Goal: Task Accomplishment & Management: Manage account settings

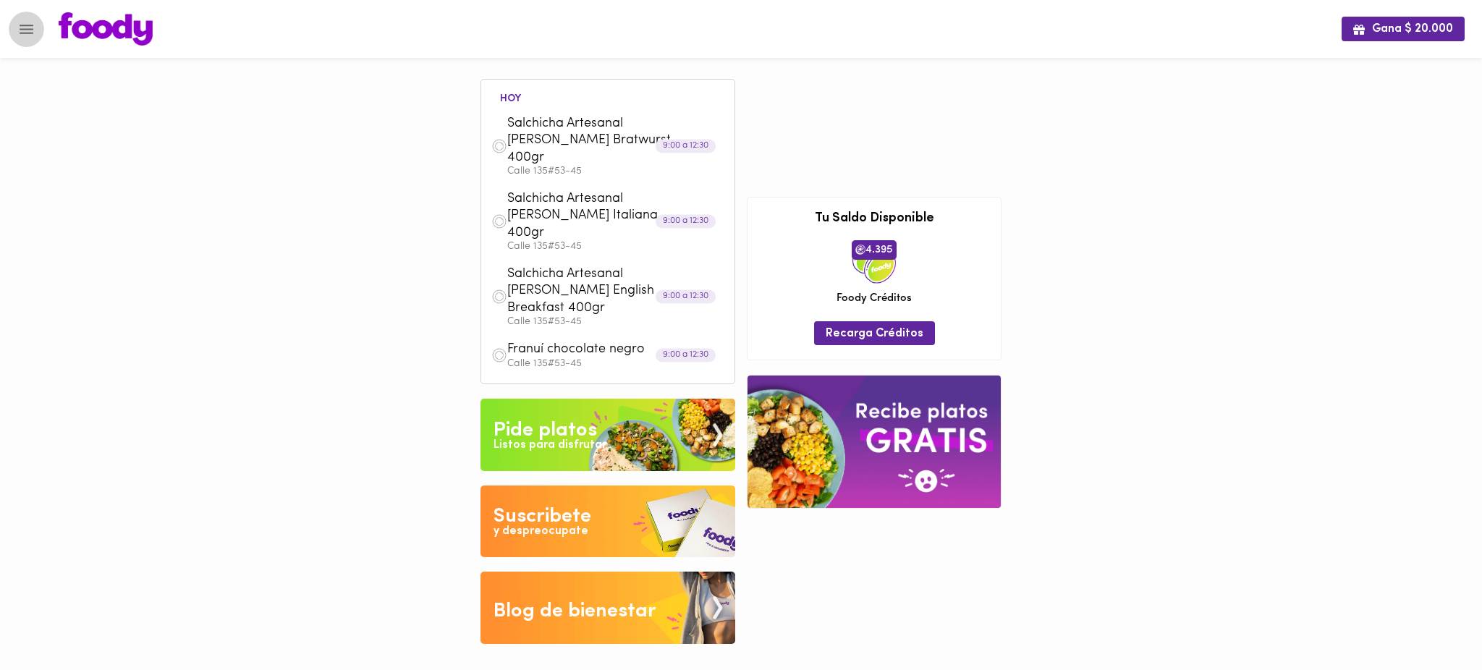
click at [29, 31] on icon "Menu" at bounding box center [26, 29] width 18 height 18
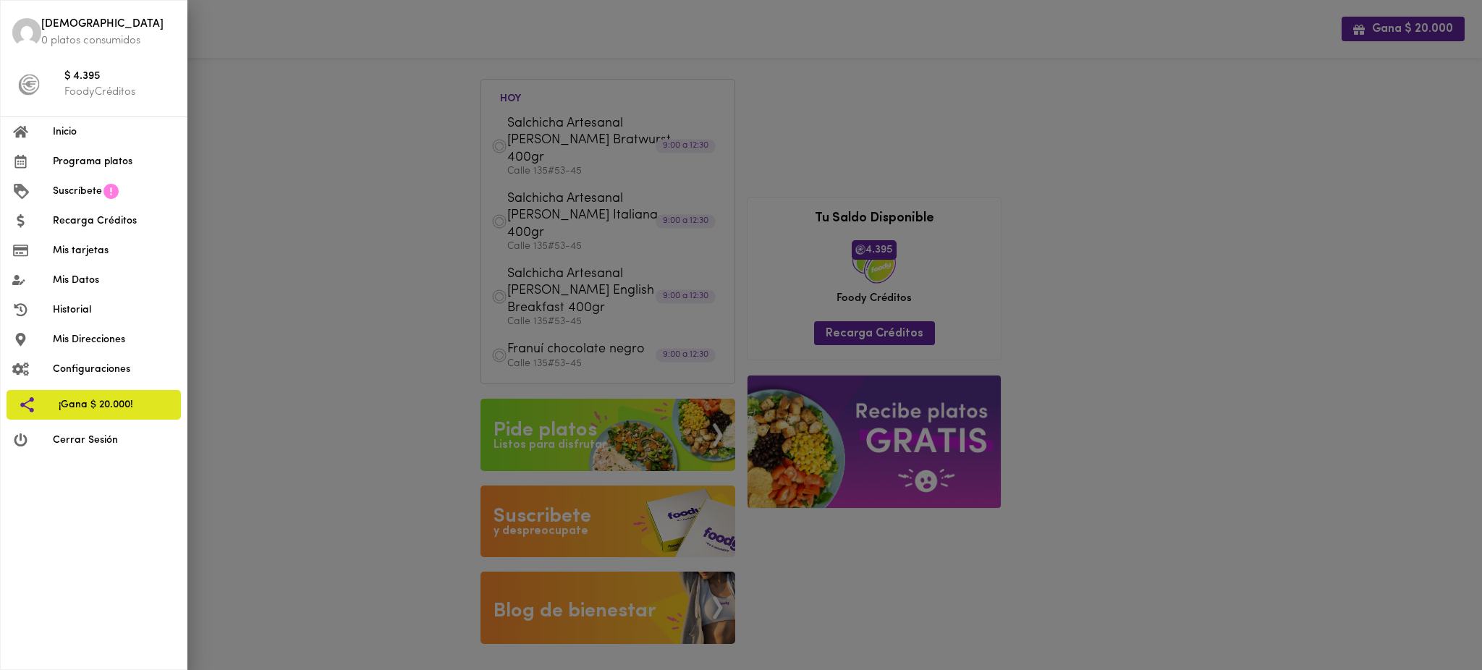
click at [117, 249] on span "Mis tarjetas" at bounding box center [114, 250] width 122 height 15
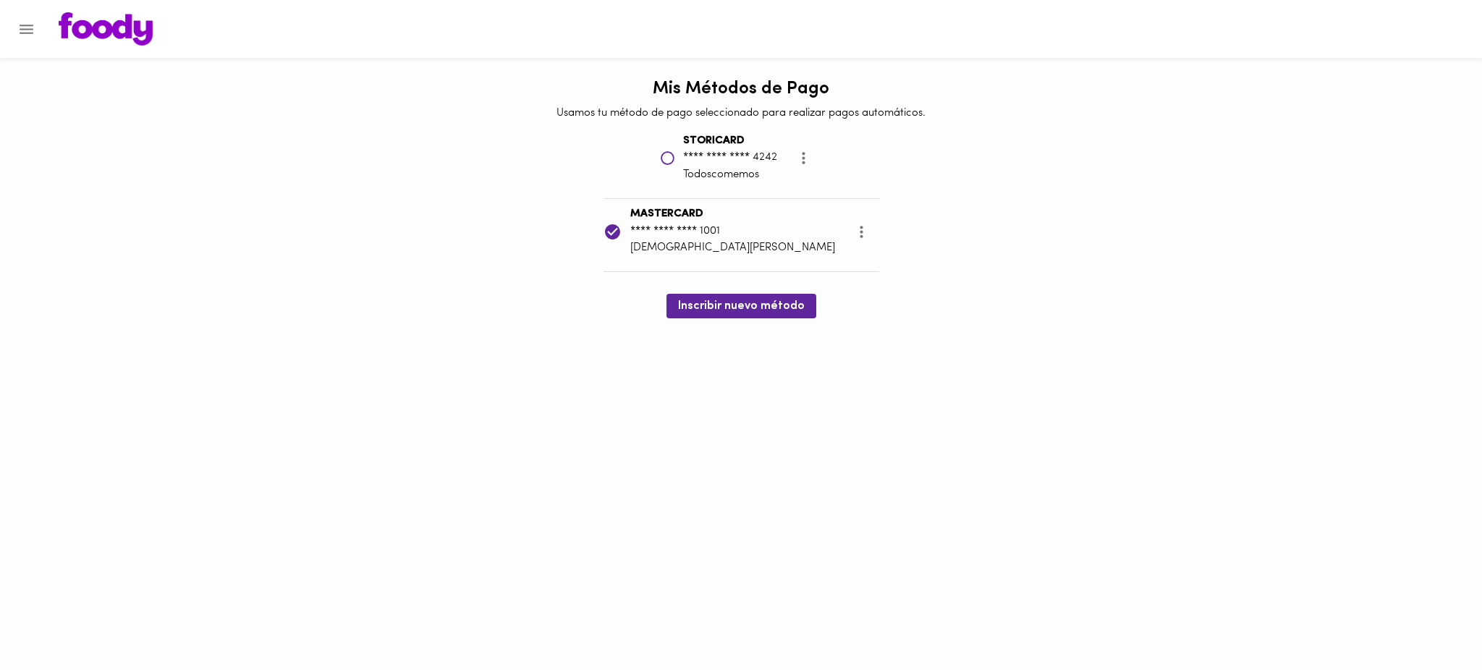
click at [13, 27] on div at bounding box center [7, 335] width 14 height 670
click at [25, 28] on icon "Menu" at bounding box center [26, 29] width 18 height 18
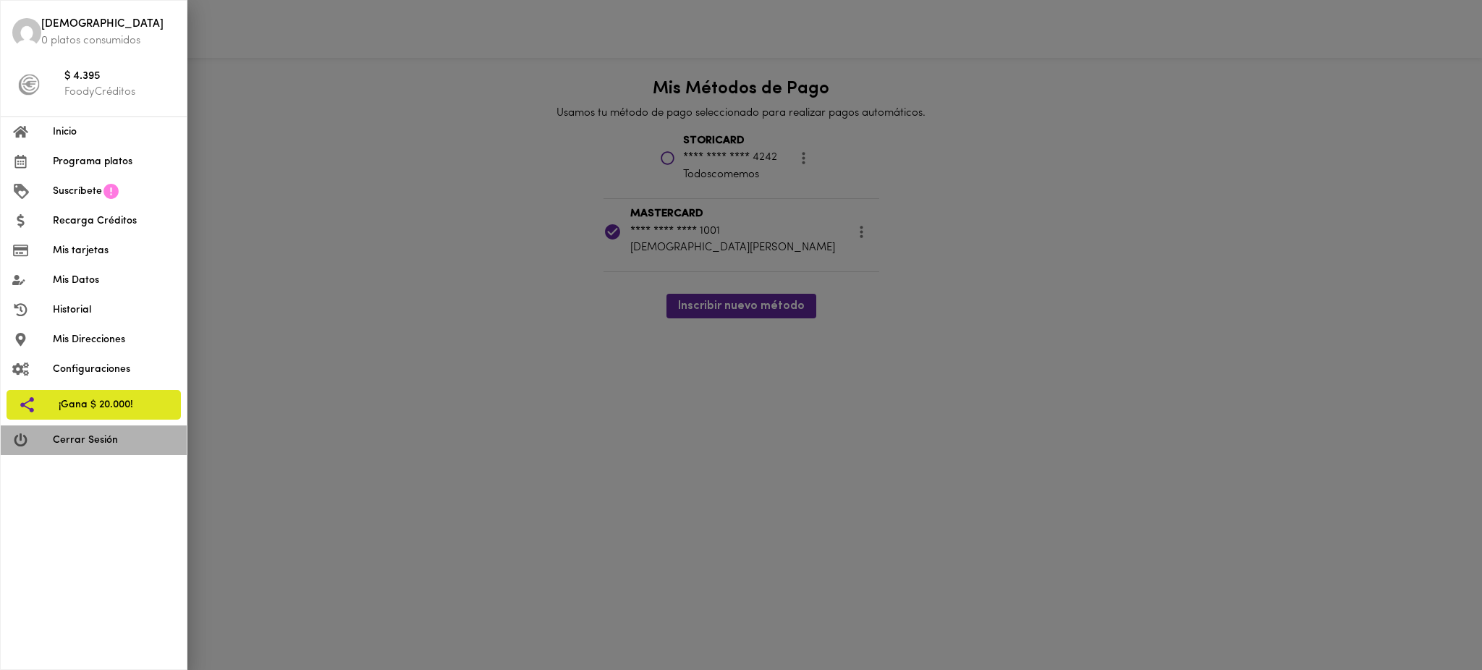
click at [98, 451] on li "Cerrar Sesión" at bounding box center [94, 441] width 186 height 30
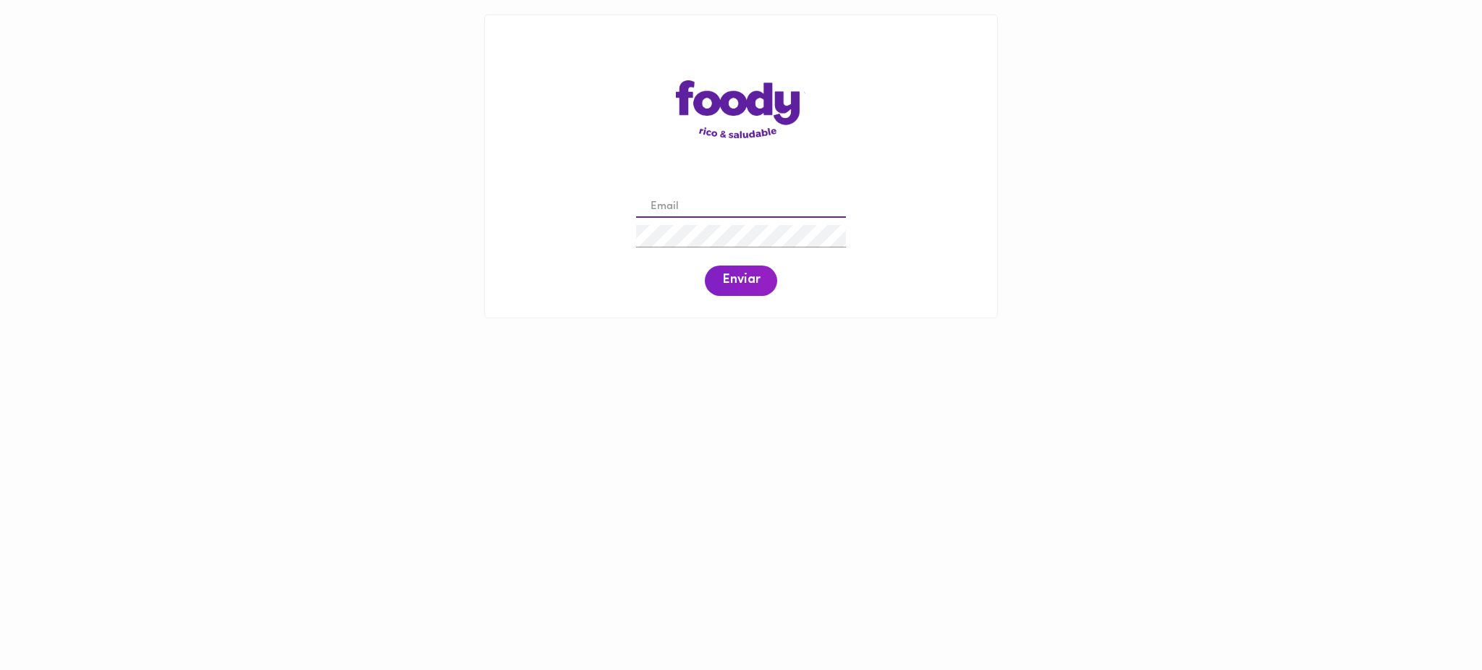
click at [706, 213] on input "email" at bounding box center [741, 207] width 210 height 22
paste input "[PERSON_NAME][EMAIL_ADDRESS][DOMAIN_NAME]"
type input "[PERSON_NAME][EMAIL_ADDRESS][DOMAIN_NAME]"
click at [734, 282] on span "Enviar" at bounding box center [741, 281] width 38 height 16
